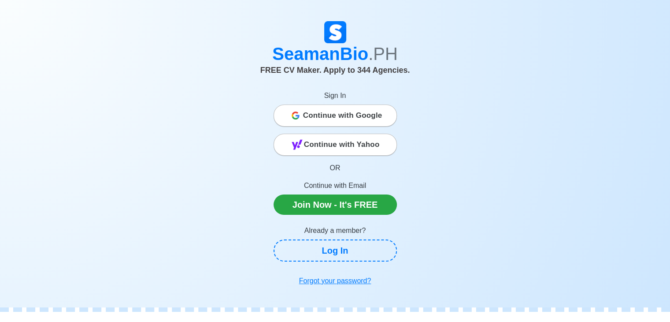
click at [348, 111] on span "Continue with Google" at bounding box center [342, 116] width 79 height 18
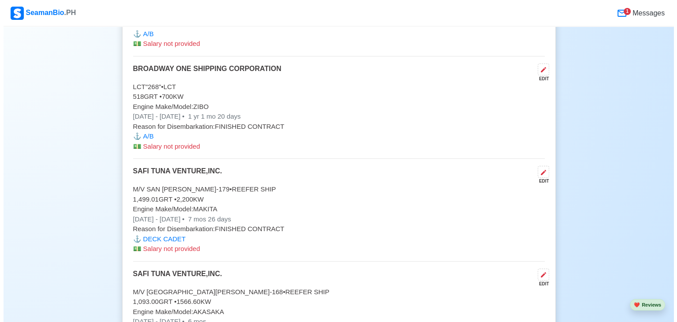
scroll to position [2414, 0]
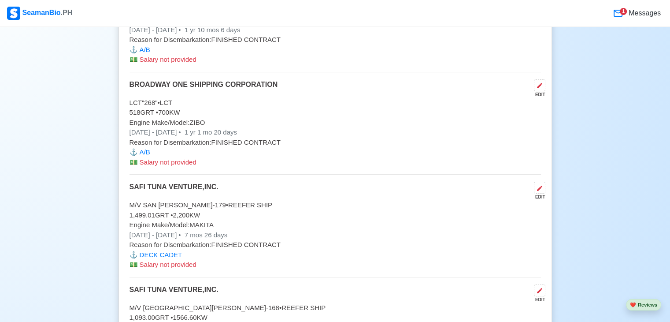
click at [218, 118] on p "Engine Make/Model: ZIBO" at bounding box center [335, 123] width 411 height 10
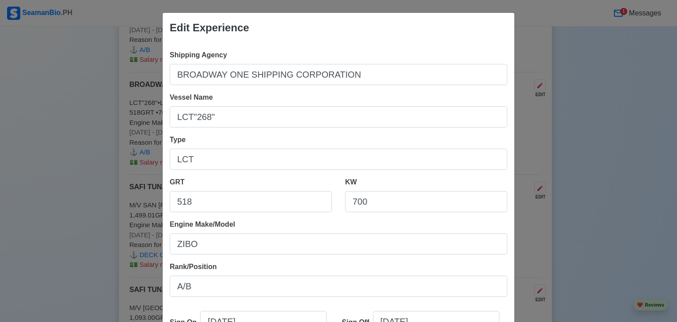
click at [623, 97] on div "Edit Experience Shipping Agency BROADWAY ONE SHIPPING CORPORATION Vessel Name L…" at bounding box center [338, 161] width 677 height 322
click at [53, 108] on div "Edit Experience Shipping Agency BROADWAY ONE SHIPPING CORPORATION Vessel Name L…" at bounding box center [338, 161] width 677 height 322
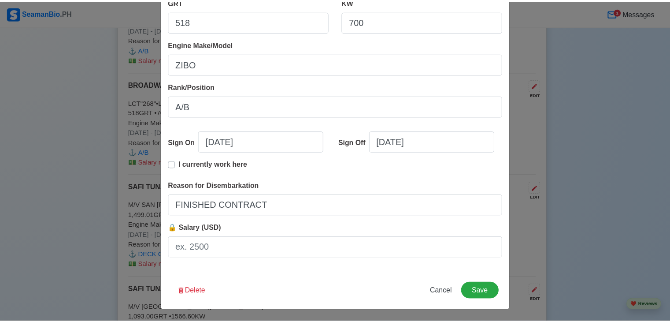
scroll to position [180, 0]
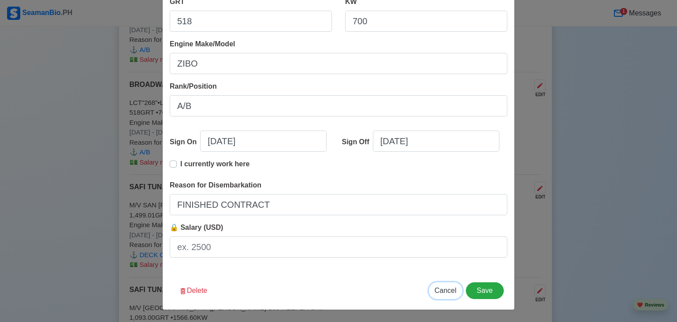
click at [444, 286] on span "Cancel" at bounding box center [445, 289] width 22 height 7
type input "[DATE]"
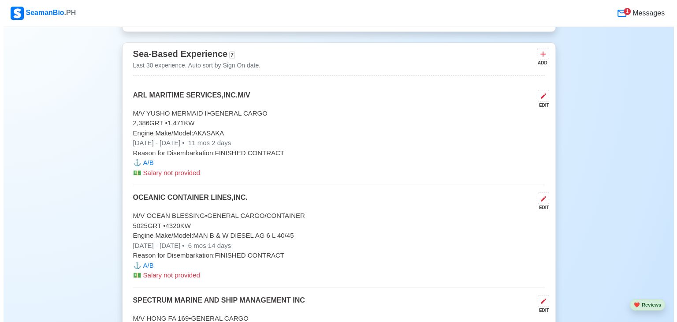
scroll to position [1992, 0]
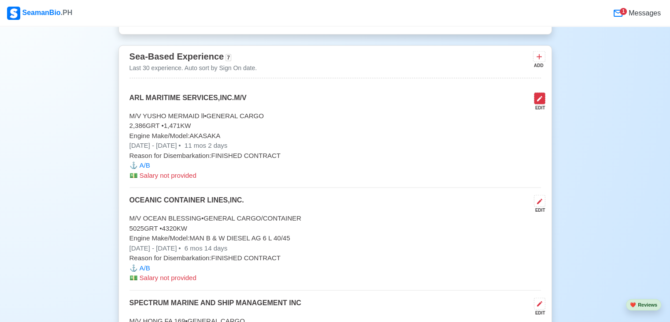
click at [536, 97] on icon at bounding box center [539, 98] width 7 height 7
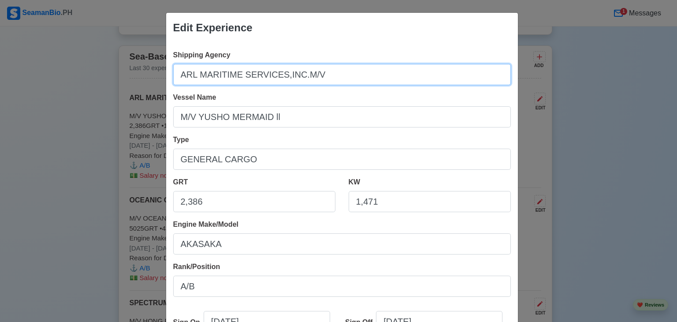
click at [322, 70] on input "ARL MARITIME SERVICES,INC.M/V" at bounding box center [341, 74] width 337 height 21
type input "ARL MARITIME SERVICES,INC."
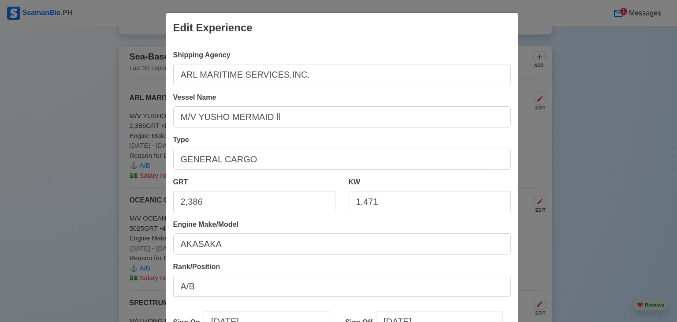
click at [507, 307] on div "Shipping Agency ARL MARITIME SERVICES,INC. Vessel Name M/V YUSHO MERMAID ll Typ…" at bounding box center [342, 247] width 352 height 409
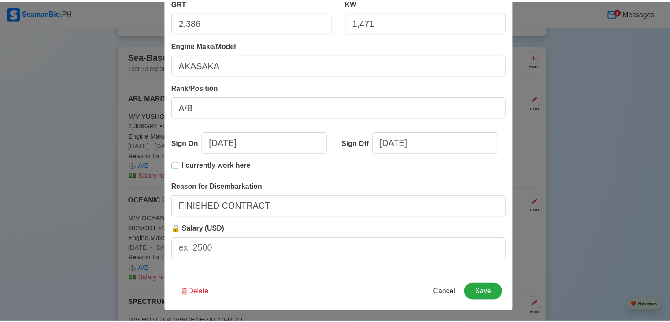
scroll to position [180, 0]
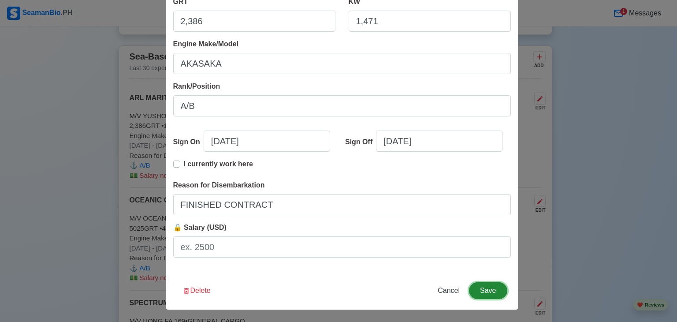
click at [484, 289] on button "Save" at bounding box center [488, 290] width 38 height 17
